Goal: Find specific page/section: Find specific page/section

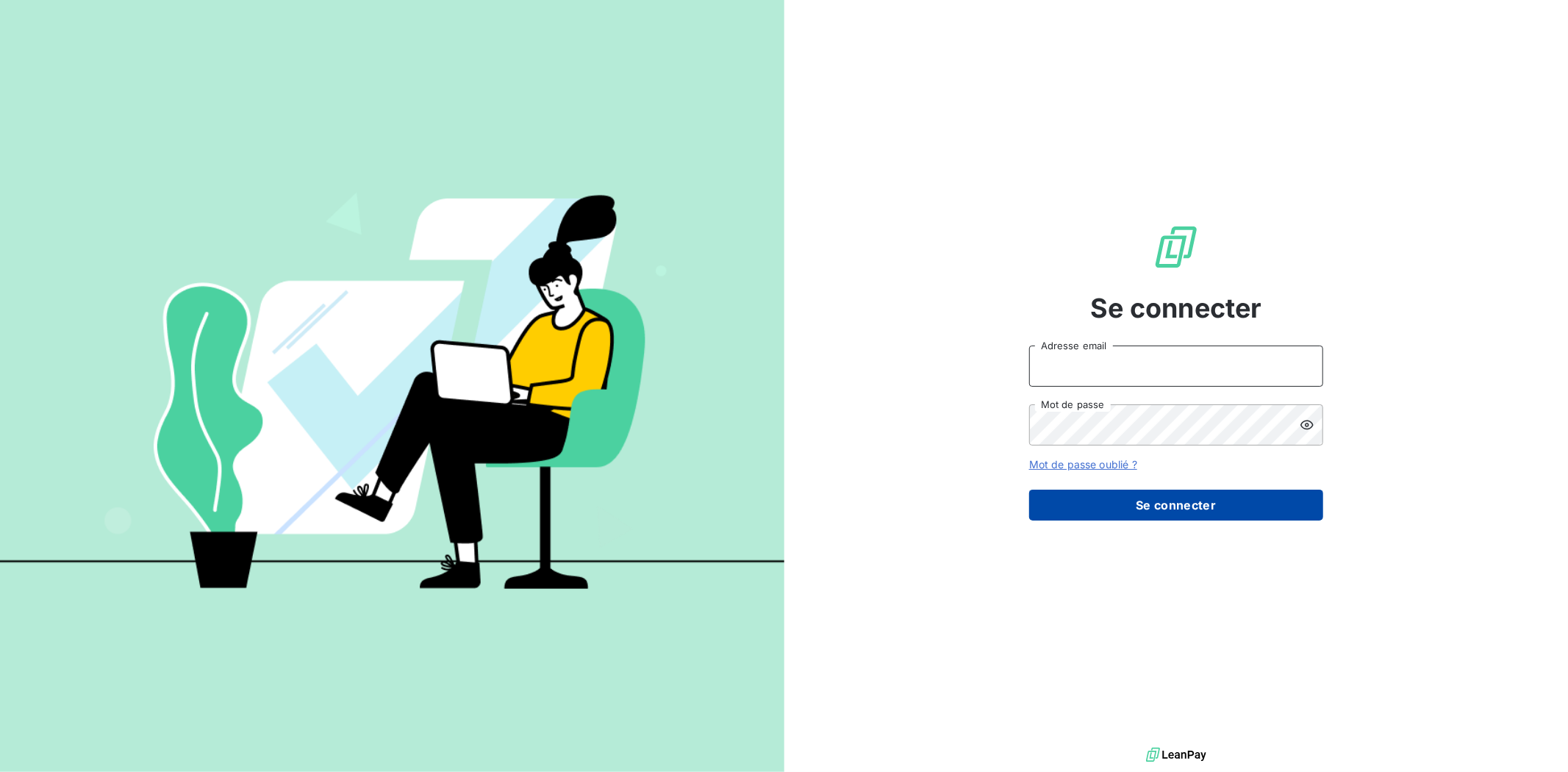
type input "[EMAIL_ADDRESS][DOMAIN_NAME]"
click at [1175, 502] on button "Se connecter" at bounding box center [1176, 504] width 294 height 31
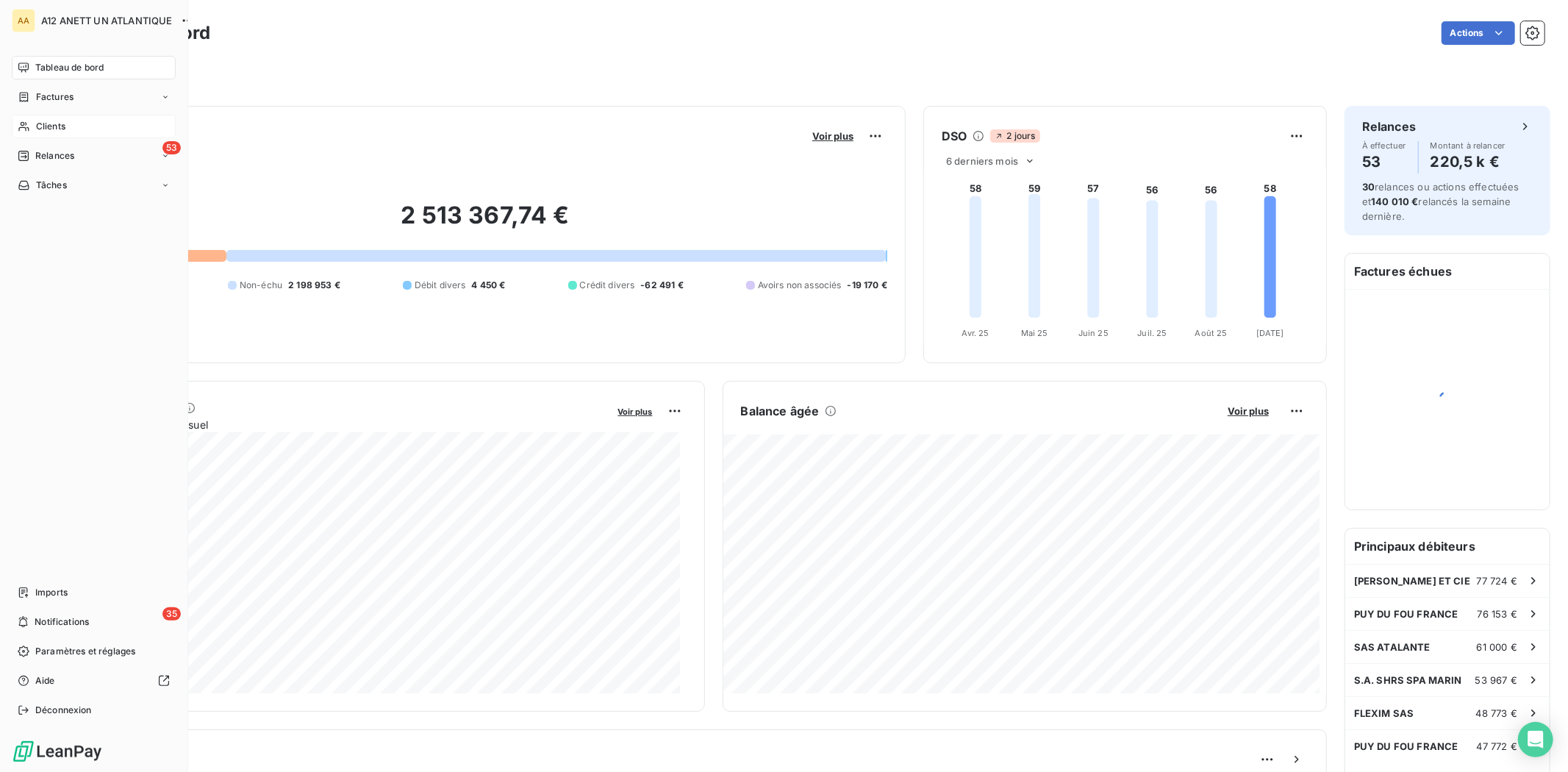
click at [42, 127] on span "Clients" at bounding box center [51, 126] width 30 height 13
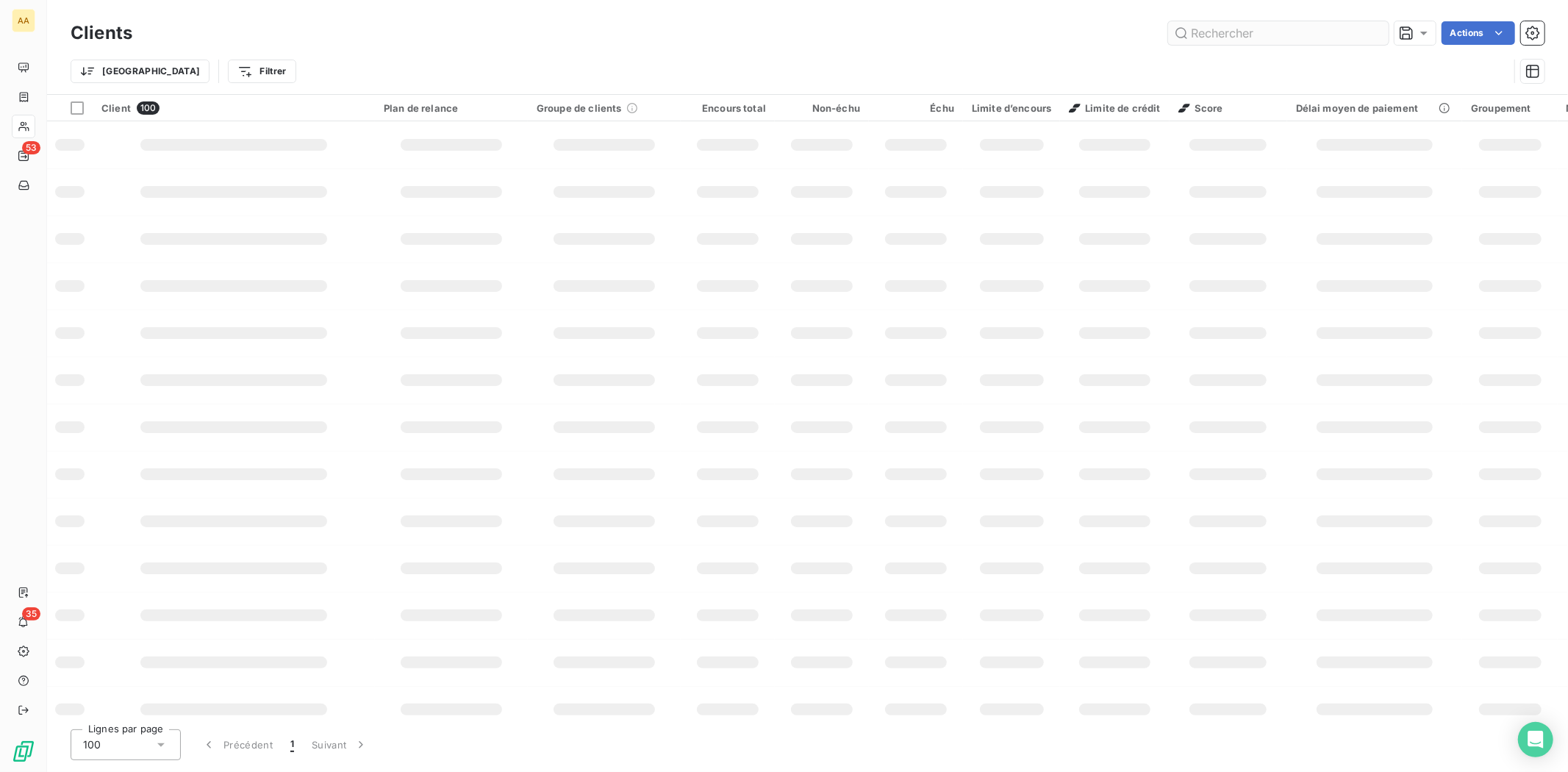
click at [1237, 33] on input "text" at bounding box center [1278, 33] width 221 height 23
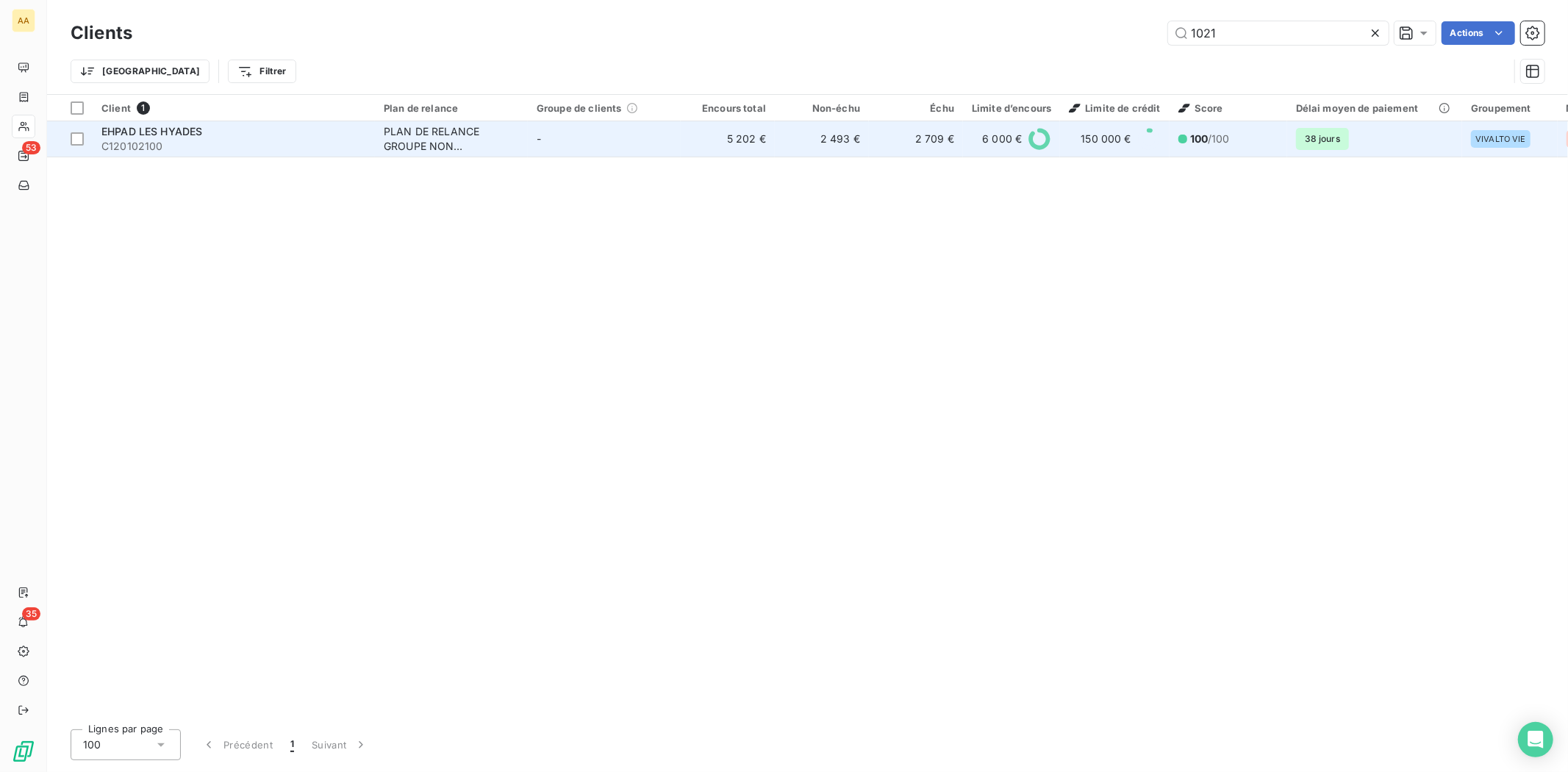
type input "1021"
click at [151, 144] on span "C120102100" at bounding box center [234, 146] width 265 height 15
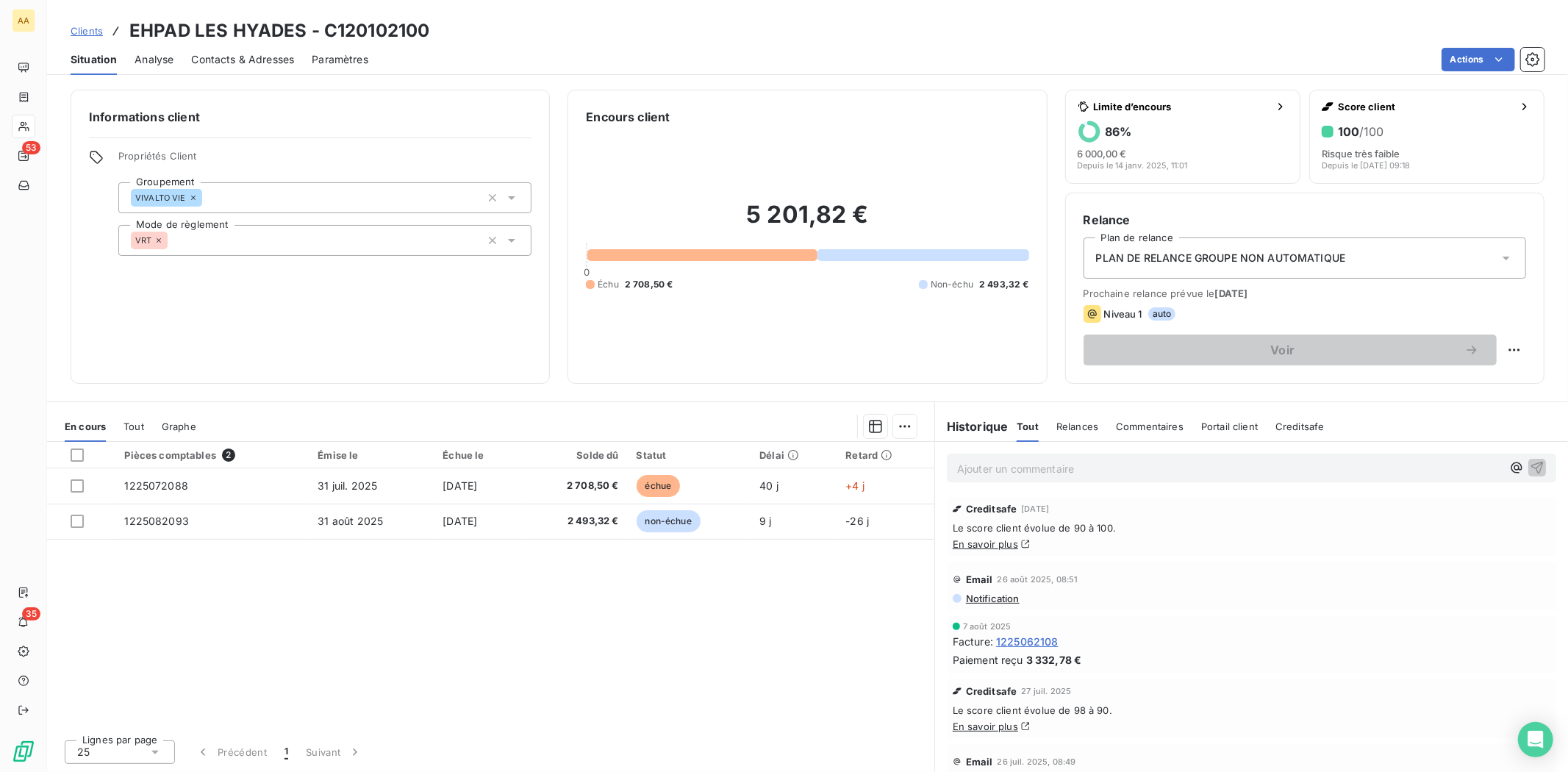
click at [1028, 463] on p "Ajouter un commentaire ﻿" at bounding box center [1230, 468] width 545 height 18
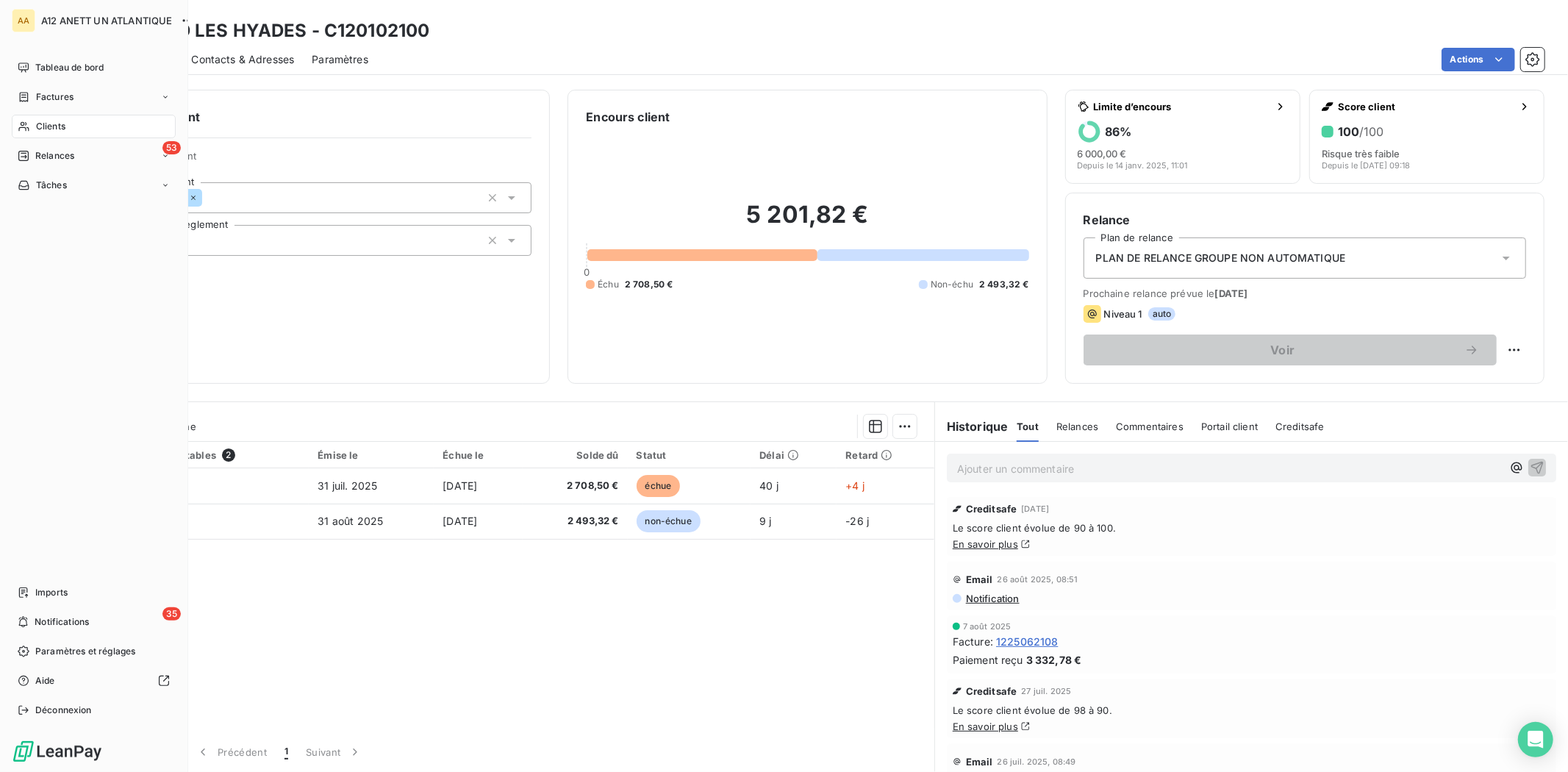
click at [45, 127] on span "Clients" at bounding box center [51, 126] width 30 height 13
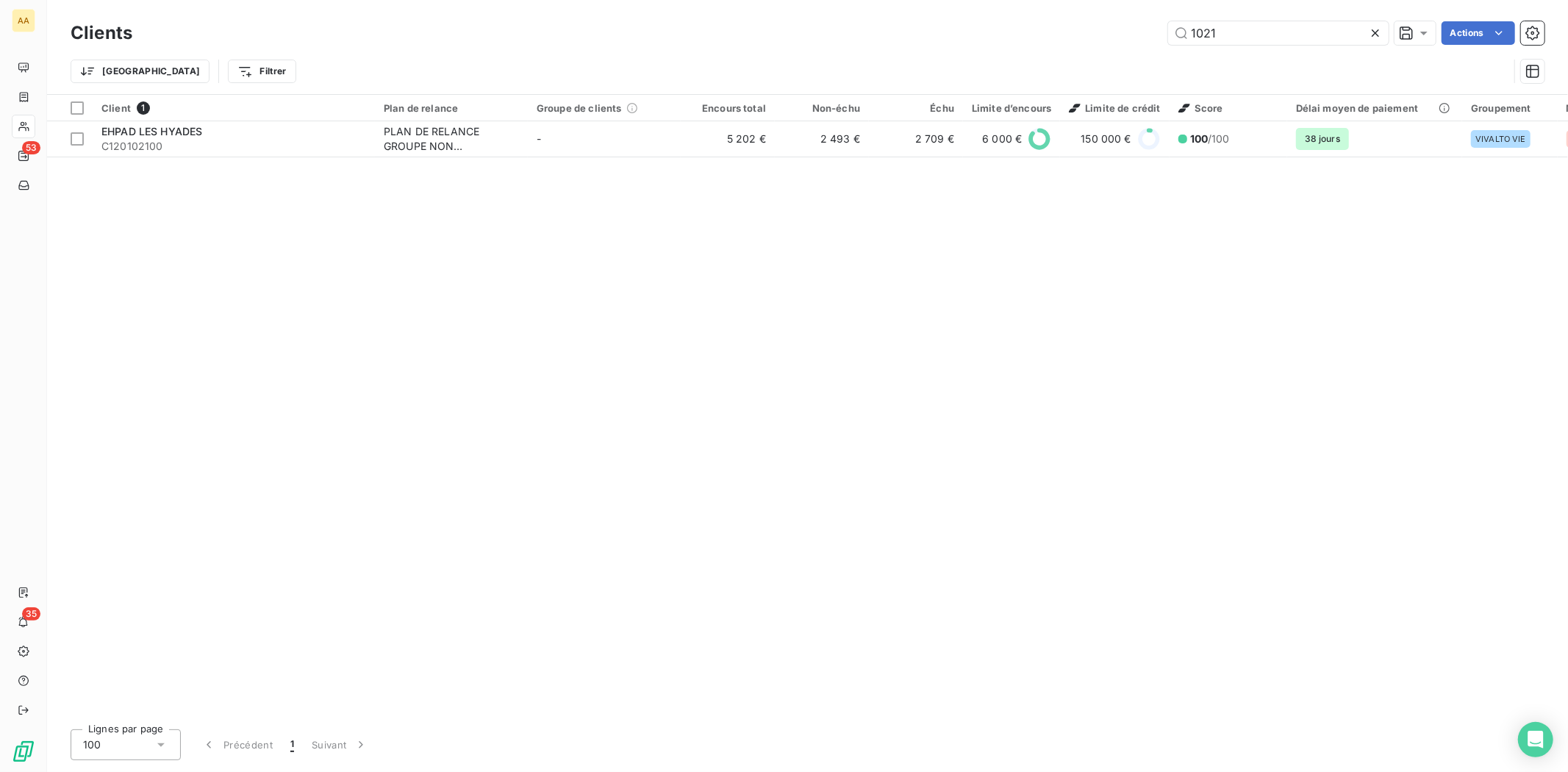
drag, startPoint x: 1241, startPoint y: 30, endPoint x: 1099, endPoint y: 54, distance: 144.0
click at [1105, 55] on div "Clients 1021 Actions Trier Filtrer" at bounding box center [807, 56] width 1474 height 77
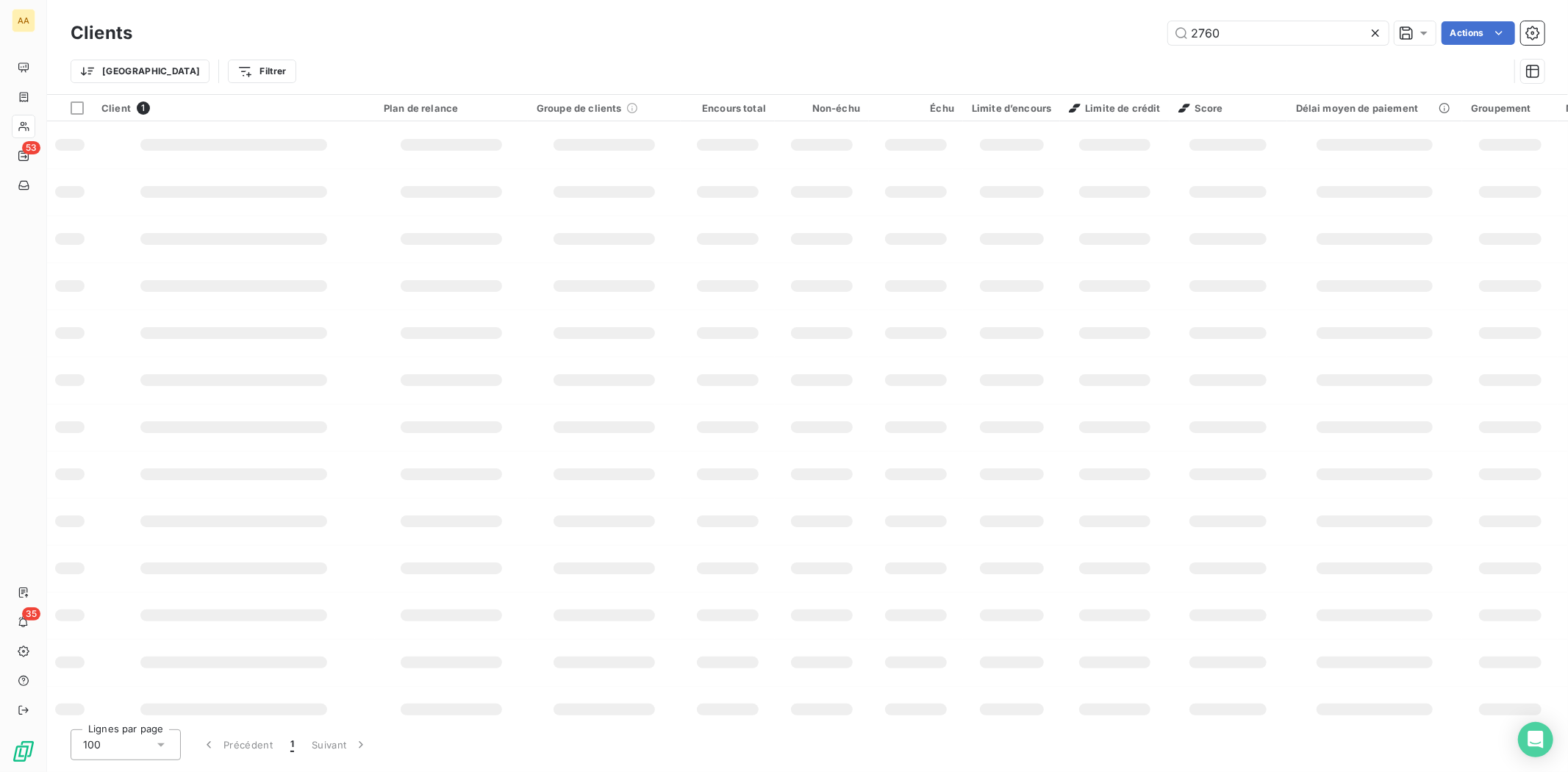
type input "2760"
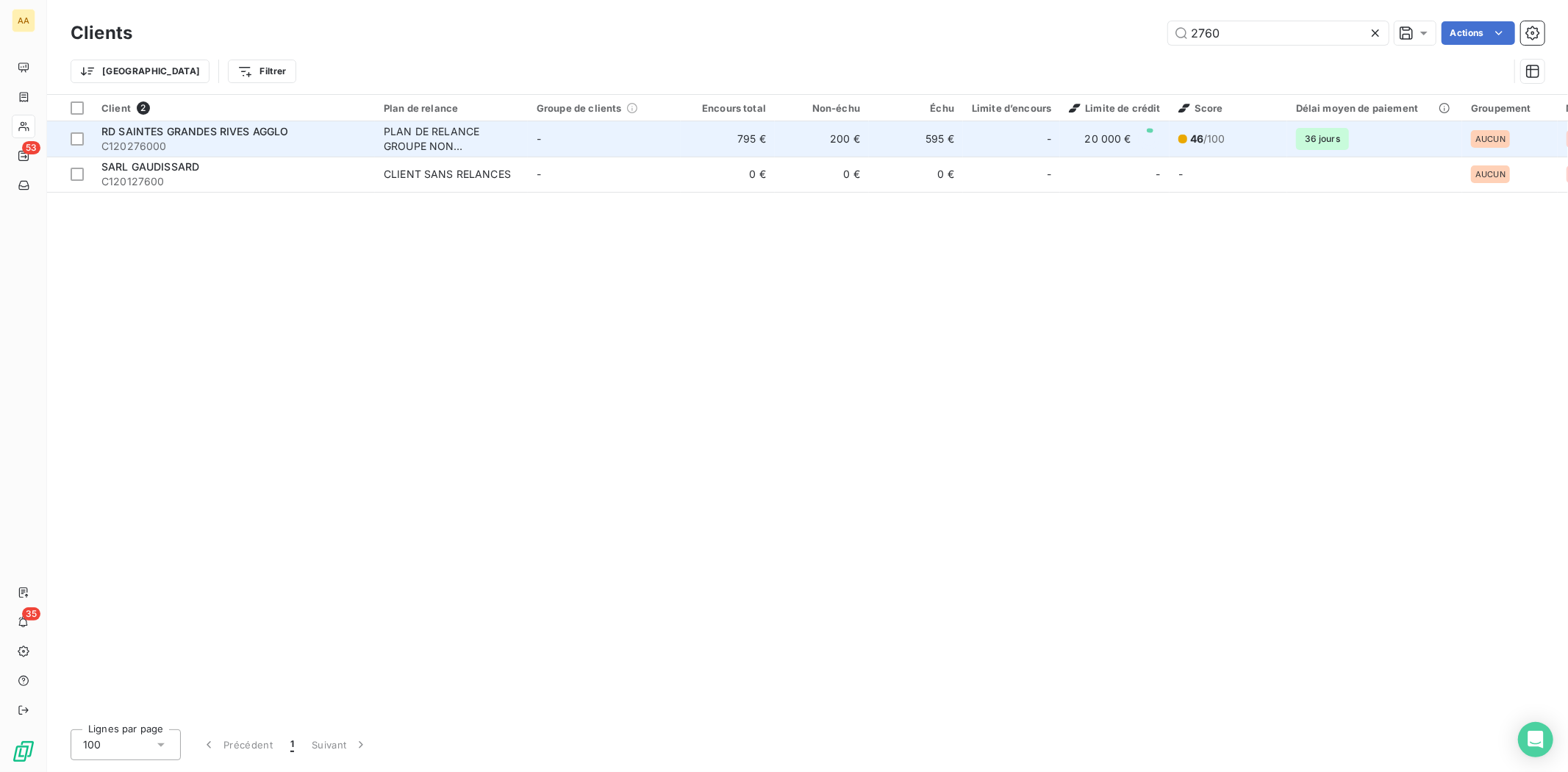
click at [114, 139] on span "C120276000" at bounding box center [234, 146] width 265 height 15
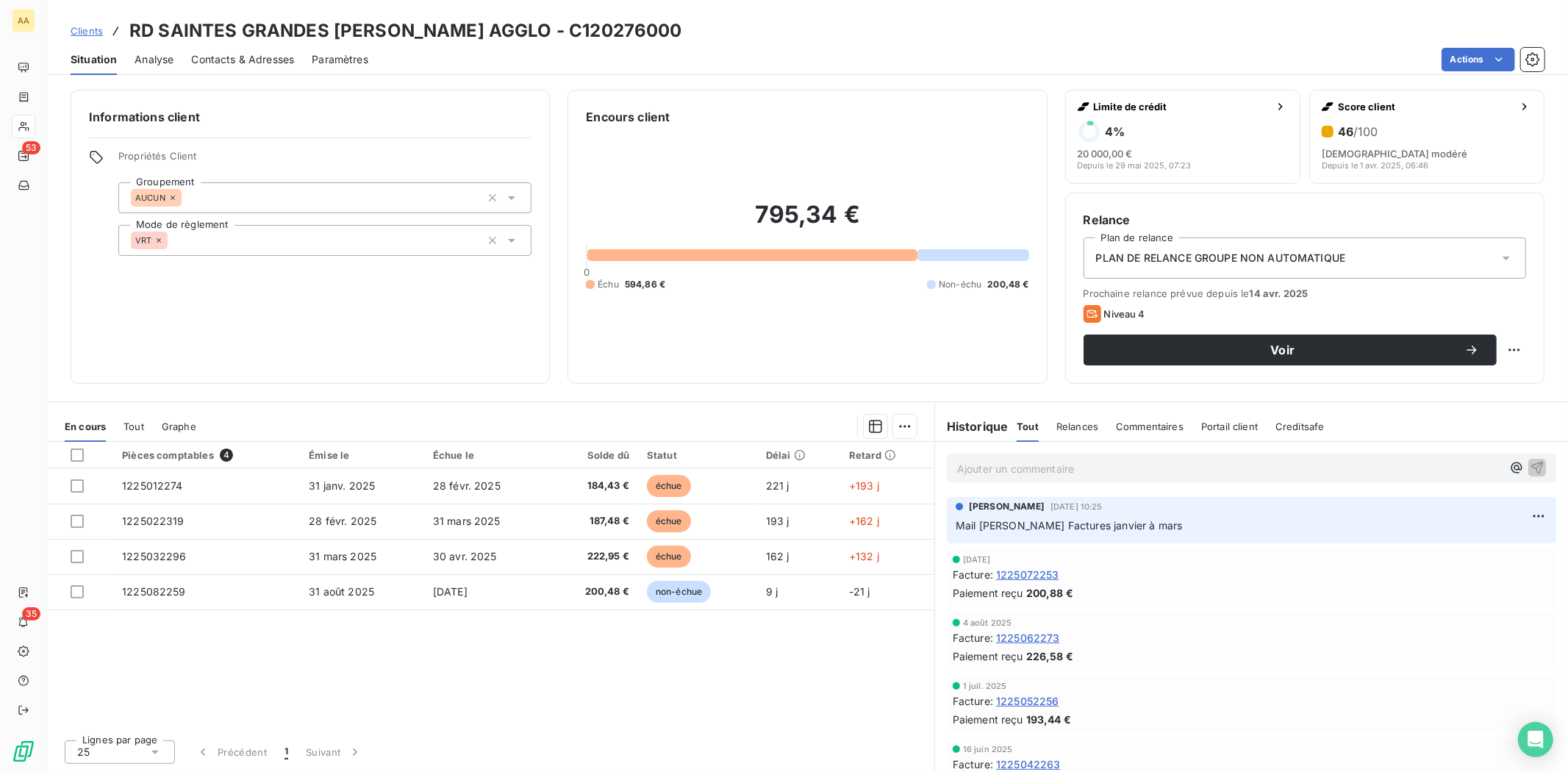
click at [258, 63] on span "Contacts & Adresses" at bounding box center [242, 60] width 103 height 15
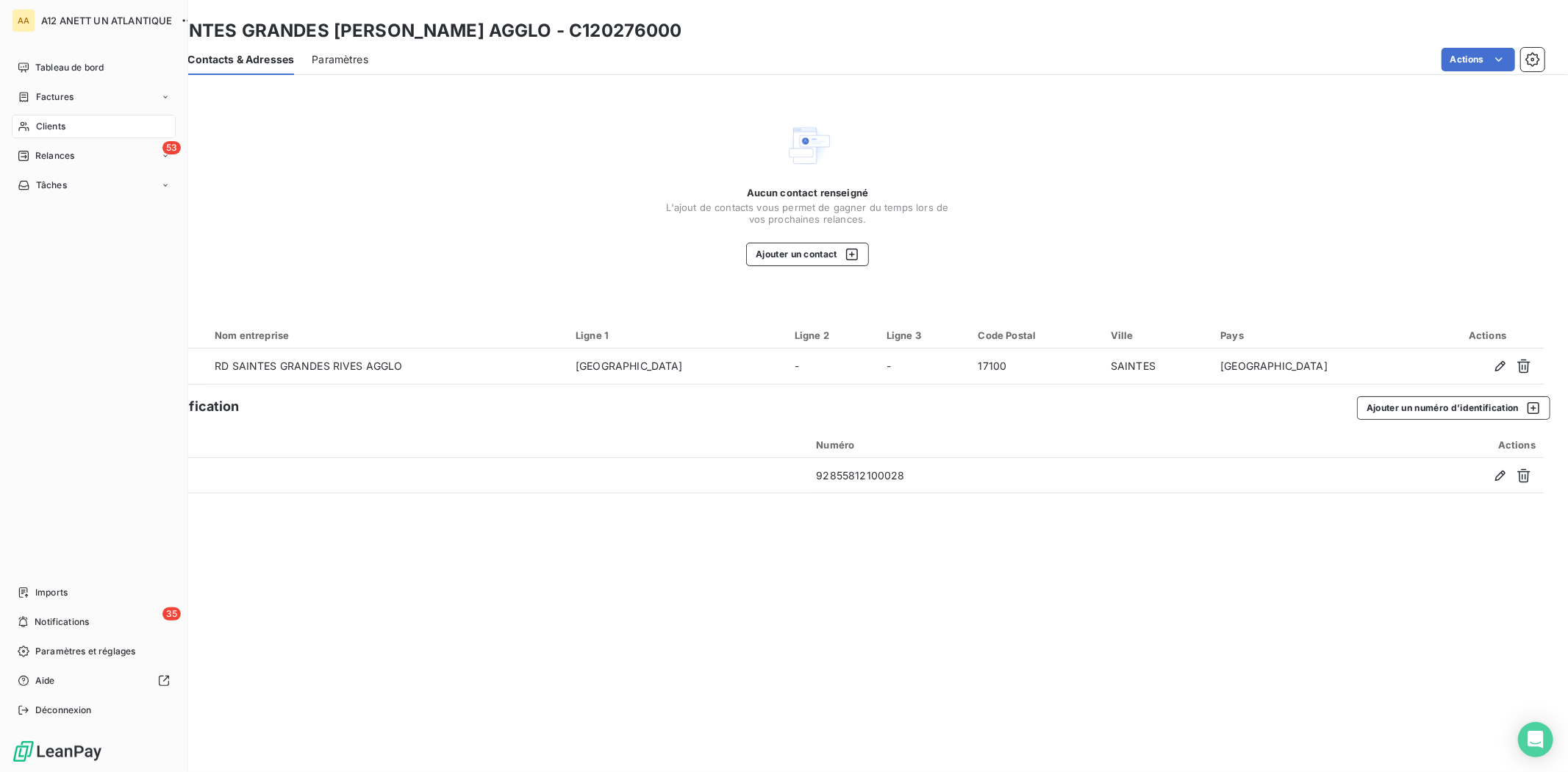
click at [62, 129] on span "Clients" at bounding box center [51, 126] width 30 height 13
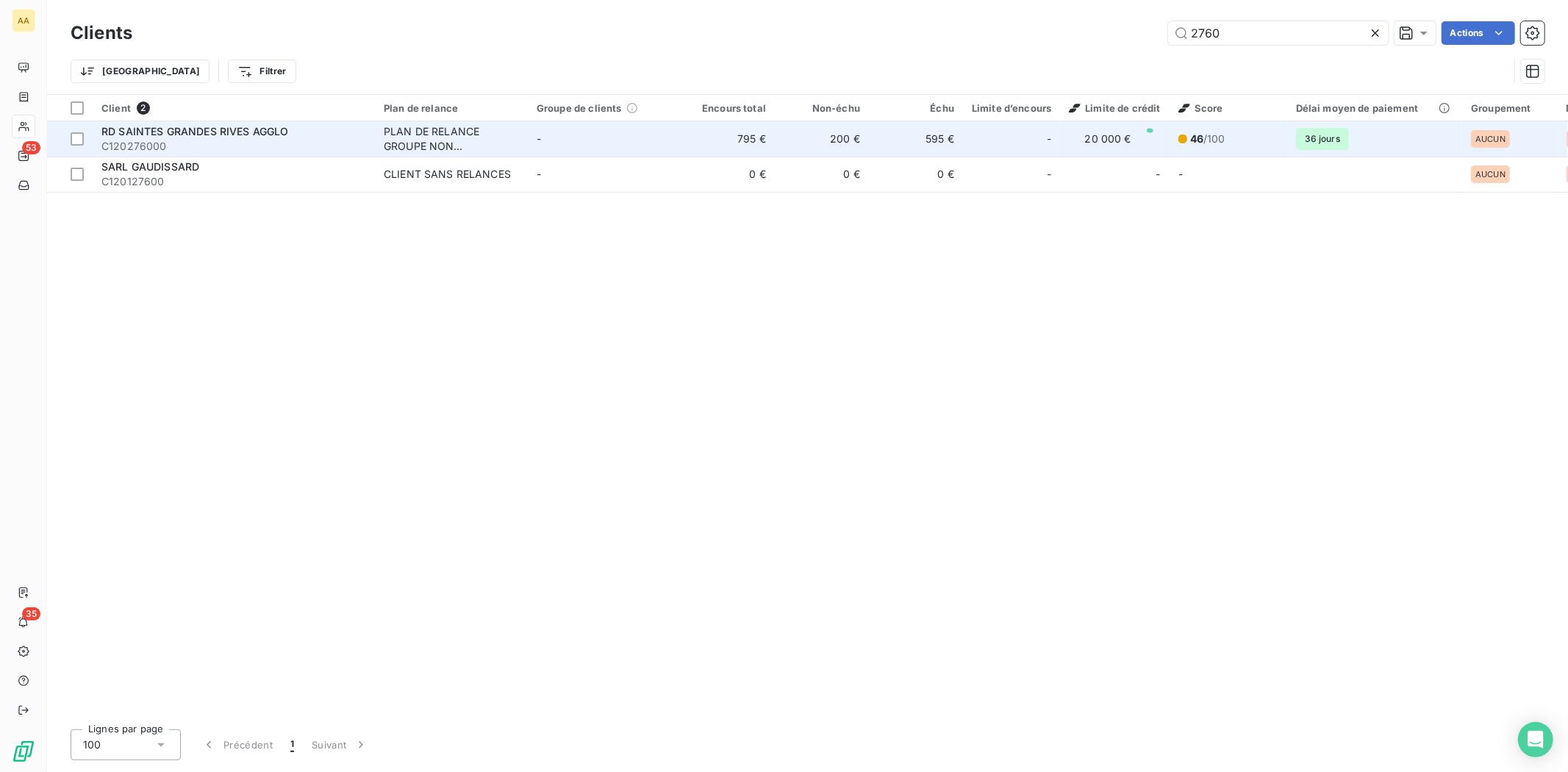
click at [121, 139] on span "C120276000" at bounding box center [234, 146] width 265 height 15
